Goal: Transaction & Acquisition: Purchase product/service

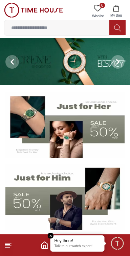
click at [71, 135] on img at bounding box center [64, 125] width 119 height 66
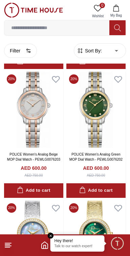
scroll to position [267, 0]
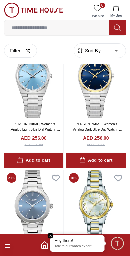
scroll to position [1142, 0]
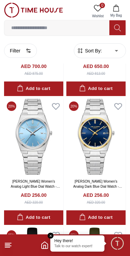
click at [48, 234] on em "Close tooltip" at bounding box center [51, 236] width 6 height 6
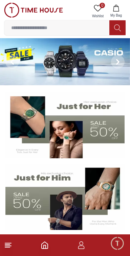
click at [28, 208] on img at bounding box center [64, 197] width 119 height 66
click at [100, 184] on img at bounding box center [64, 197] width 119 height 66
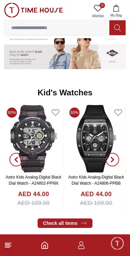
click at [21, 121] on button "button" at bounding box center [16, 160] width 24 height 110
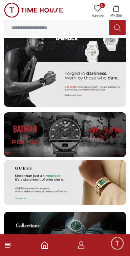
scroll to position [1222, 0]
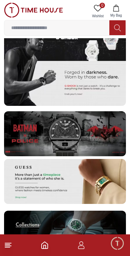
click at [60, 190] on img at bounding box center [65, 181] width 122 height 45
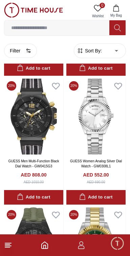
scroll to position [296, 0]
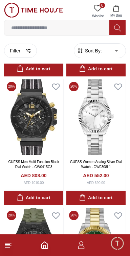
click at [8, 246] on icon at bounding box center [8, 245] width 8 height 8
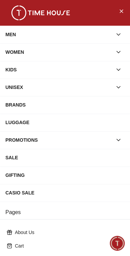
click at [16, 71] on div "KIDS" at bounding box center [58, 70] width 107 height 12
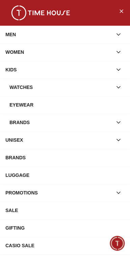
click at [23, 92] on div "WATCHES" at bounding box center [60, 87] width 103 height 12
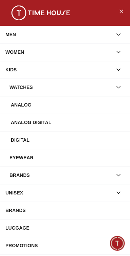
click at [89, 92] on div "WATCHES" at bounding box center [60, 87] width 103 height 12
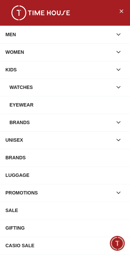
click at [17, 86] on div "WATCHES" at bounding box center [60, 87] width 103 height 12
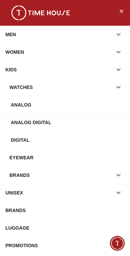
click at [15, 108] on div "Analog" at bounding box center [68, 105] width 114 height 12
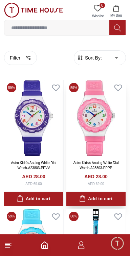
click at [92, 119] on img at bounding box center [95, 118] width 59 height 76
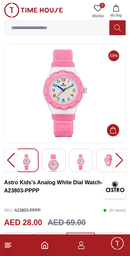
click at [49, 160] on img at bounding box center [54, 165] width 12 height 23
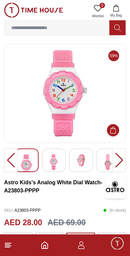
click at [51, 158] on img at bounding box center [54, 162] width 12 height 16
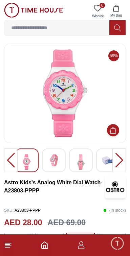
click at [57, 160] on img at bounding box center [54, 160] width 12 height 12
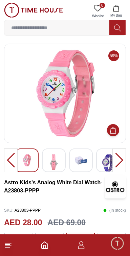
click at [74, 156] on div at bounding box center [81, 161] width 24 height 24
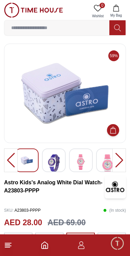
click at [109, 169] on img at bounding box center [108, 165] width 12 height 23
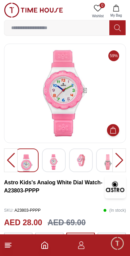
click at [84, 161] on img at bounding box center [81, 160] width 12 height 12
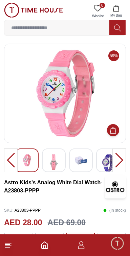
click at [109, 162] on img at bounding box center [108, 163] width 12 height 18
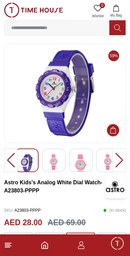
click at [80, 162] on img at bounding box center [81, 165] width 12 height 23
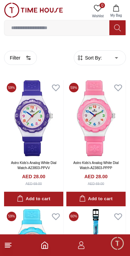
click at [9, 249] on icon at bounding box center [8, 245] width 8 height 8
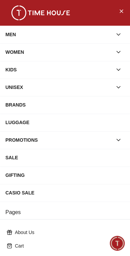
click at [101, 69] on div "KIDS" at bounding box center [58, 70] width 107 height 12
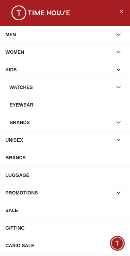
click at [78, 87] on div "WATCHES" at bounding box center [60, 87] width 103 height 12
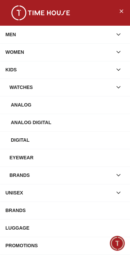
click at [57, 122] on div "Analog Digital" at bounding box center [68, 122] width 114 height 12
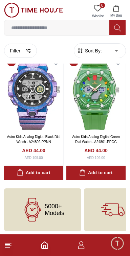
scroll to position [286, 0]
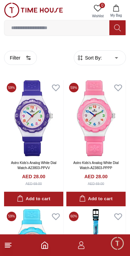
click at [8, 247] on line at bounding box center [7, 247] width 5 height 0
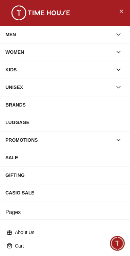
click at [122, 68] on icon "button" at bounding box center [118, 69] width 7 height 7
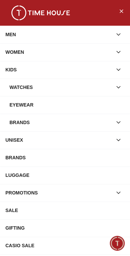
click at [100, 89] on div "WATCHES" at bounding box center [60, 87] width 103 height 12
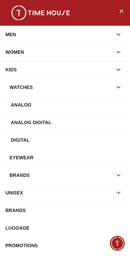
click at [48, 141] on div "Digital" at bounding box center [68, 140] width 114 height 12
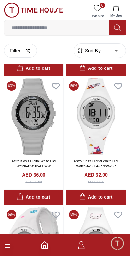
scroll to position [388, 0]
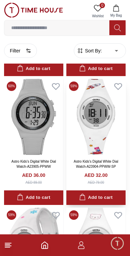
click at [107, 115] on img at bounding box center [95, 117] width 59 height 76
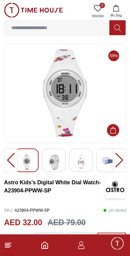
click at [57, 158] on img at bounding box center [54, 162] width 12 height 16
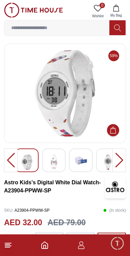
click at [59, 171] on div at bounding box center [54, 161] width 24 height 24
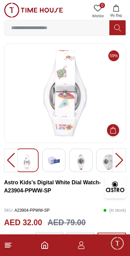
click at [87, 158] on img at bounding box center [81, 162] width 12 height 16
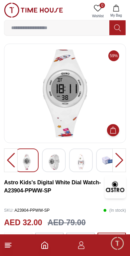
click at [106, 158] on img at bounding box center [108, 160] width 12 height 12
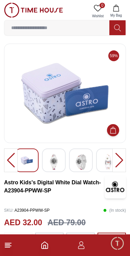
click at [85, 160] on img at bounding box center [81, 162] width 12 height 16
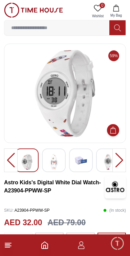
click at [58, 162] on img at bounding box center [54, 162] width 12 height 16
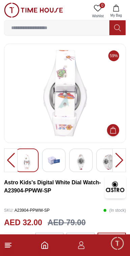
click at [31, 160] on img at bounding box center [27, 162] width 12 height 16
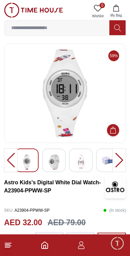
click at [62, 158] on div at bounding box center [54, 161] width 24 height 24
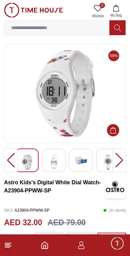
click at [59, 157] on img at bounding box center [54, 162] width 12 height 16
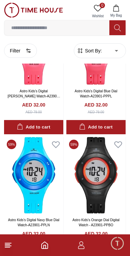
scroll to position [709, 0]
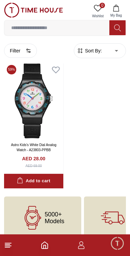
scroll to position [544, 0]
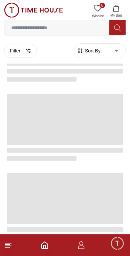
scroll to position [296, 0]
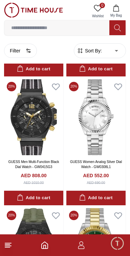
click at [7, 243] on line at bounding box center [8, 243] width 6 height 0
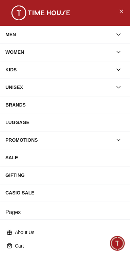
click at [121, 66] on icon "button" at bounding box center [118, 69] width 7 height 7
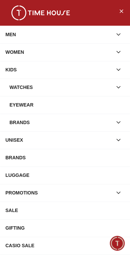
click at [122, 85] on icon "button" at bounding box center [118, 87] width 7 height 7
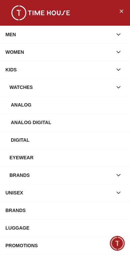
click at [71, 138] on div "Digital" at bounding box center [68, 140] width 114 height 12
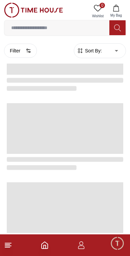
scroll to position [296, 0]
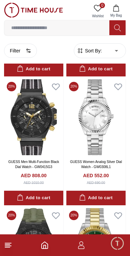
click at [7, 247] on line at bounding box center [7, 247] width 5 height 0
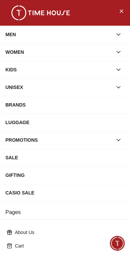
click at [120, 69] on icon "button" at bounding box center [118, 70] width 3 height 2
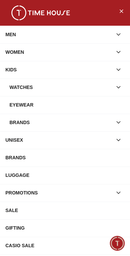
click at [112, 86] on div "WATCHES" at bounding box center [60, 87] width 103 height 12
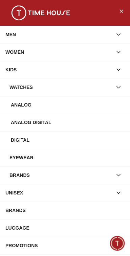
click at [50, 158] on div "Eyewear" at bounding box center [66, 158] width 115 height 12
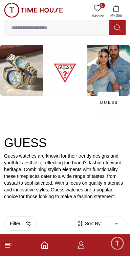
scroll to position [296, 0]
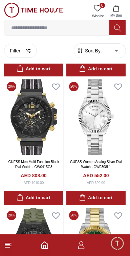
click at [8, 246] on line at bounding box center [8, 246] width 6 height 0
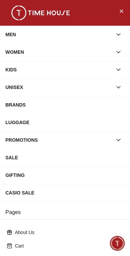
click at [121, 66] on button "button" at bounding box center [118, 70] width 12 height 12
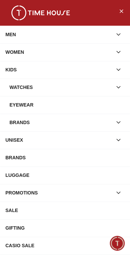
click at [117, 89] on icon "button" at bounding box center [118, 87] width 7 height 7
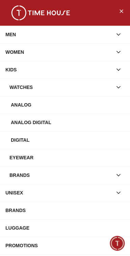
click at [122, 87] on icon "button" at bounding box center [118, 87] width 7 height 7
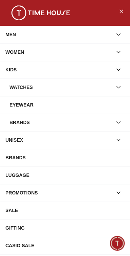
click at [119, 90] on icon "button" at bounding box center [118, 87] width 7 height 7
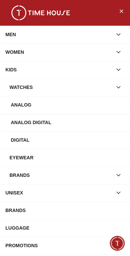
click at [120, 173] on icon "button" at bounding box center [118, 175] width 7 height 7
click at [120, 175] on icon "button" at bounding box center [118, 176] width 3 height 2
click at [122, 173] on icon "button" at bounding box center [118, 175] width 7 height 7
click at [27, 194] on div "Astro" at bounding box center [68, 193] width 114 height 12
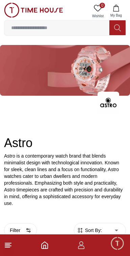
click at [101, 71] on img at bounding box center [65, 70] width 130 height 51
click at [90, 73] on img at bounding box center [65, 70] width 130 height 51
click at [96, 74] on img at bounding box center [65, 70] width 130 height 51
click at [110, 99] on img at bounding box center [108, 103] width 22 height 22
click at [106, 76] on img at bounding box center [65, 70] width 130 height 51
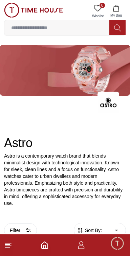
click at [96, 75] on img at bounding box center [65, 70] width 130 height 51
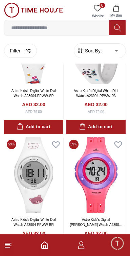
scroll to position [632, 0]
click at [100, 162] on img at bounding box center [95, 175] width 59 height 76
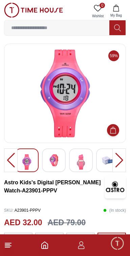
click at [120, 157] on div at bounding box center [119, 161] width 14 height 24
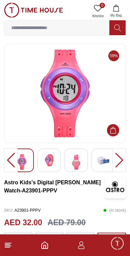
click at [53, 159] on img at bounding box center [49, 160] width 12 height 12
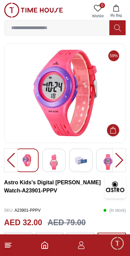
click at [88, 166] on div at bounding box center [81, 161] width 24 height 24
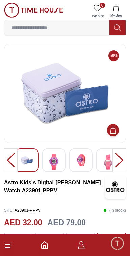
click at [108, 162] on img at bounding box center [108, 162] width 12 height 16
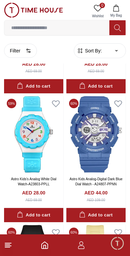
scroll to position [1059, 0]
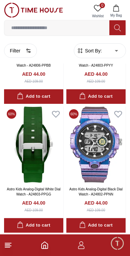
scroll to position [1310, 0]
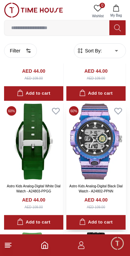
click at [101, 152] on img at bounding box center [95, 142] width 59 height 76
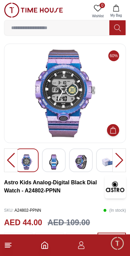
click at [121, 160] on div at bounding box center [119, 161] width 14 height 24
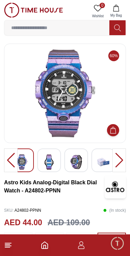
click at [74, 164] on img at bounding box center [76, 162] width 12 height 16
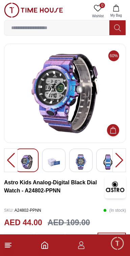
click at [89, 163] on div at bounding box center [81, 161] width 24 height 24
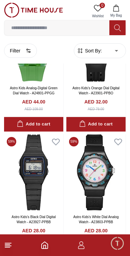
scroll to position [1620, 0]
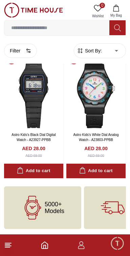
click at [62, 208] on span "5000+ Models" at bounding box center [55, 208] width 20 height 14
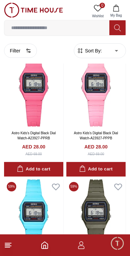
scroll to position [0, 0]
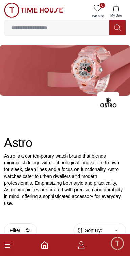
click at [112, 102] on img at bounding box center [108, 103] width 22 height 22
click at [105, 80] on img at bounding box center [65, 70] width 130 height 51
click at [99, 77] on img at bounding box center [65, 70] width 130 height 51
click at [88, 82] on img at bounding box center [65, 70] width 130 height 51
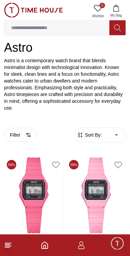
scroll to position [95, 0]
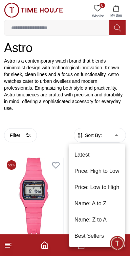
click at [104, 203] on li "Name: A to Z" at bounding box center [97, 204] width 56 height 16
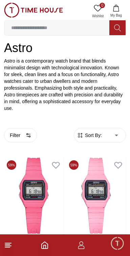
type input "*"
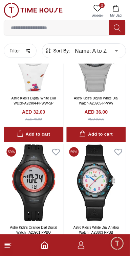
scroll to position [1530, 0]
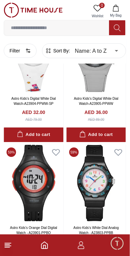
scroll to position [1361, 0]
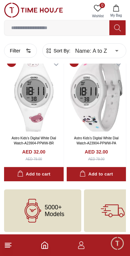
click at [10, 246] on line at bounding box center [8, 246] width 6 height 0
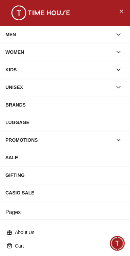
click at [120, 50] on icon "button" at bounding box center [118, 52] width 7 height 7
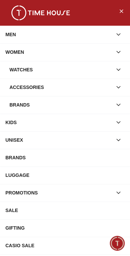
click at [121, 68] on icon "button" at bounding box center [118, 69] width 7 height 7
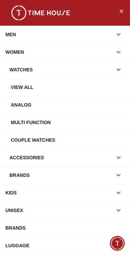
click at [42, 88] on div "View all" at bounding box center [68, 87] width 114 height 12
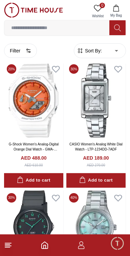
scroll to position [4128, 0]
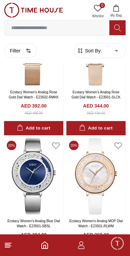
scroll to position [7561, 0]
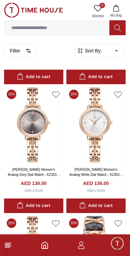
scroll to position [10050, 0]
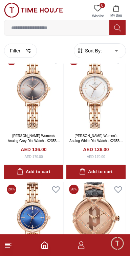
scroll to position [10233, 0]
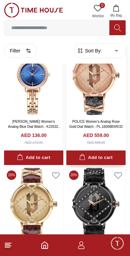
click at [99, 165] on button "Add to cart" at bounding box center [95, 158] width 59 height 15
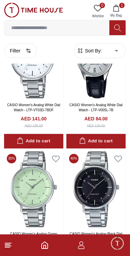
scroll to position [11436, 0]
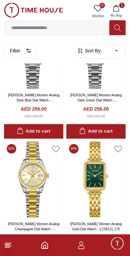
scroll to position [12796, 0]
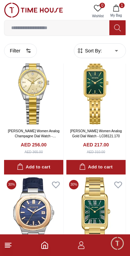
scroll to position [10234, 0]
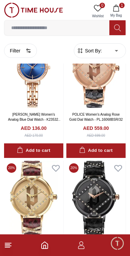
click at [121, 7] on span "1" at bounding box center [121, 5] width 5 height 5
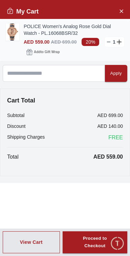
click at [14, 28] on img at bounding box center [13, 31] width 14 height 17
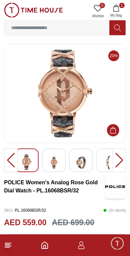
click at [53, 166] on img at bounding box center [54, 162] width 12 height 17
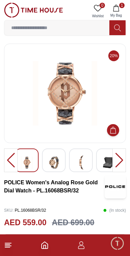
click at [87, 165] on img at bounding box center [81, 162] width 12 height 17
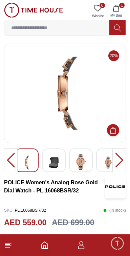
click at [111, 165] on img at bounding box center [108, 162] width 12 height 17
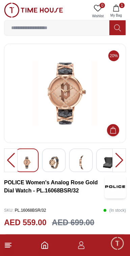
click at [121, 158] on div at bounding box center [119, 161] width 14 height 24
